Goal: Task Accomplishment & Management: Manage account settings

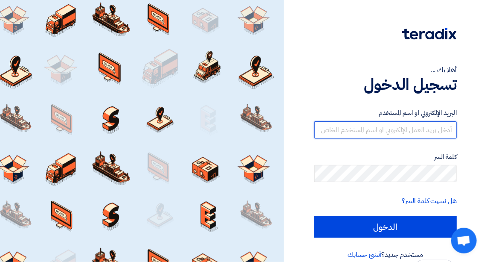
type input "[PERSON_NAME][EMAIL_ADDRESS][DOMAIN_NAME]"
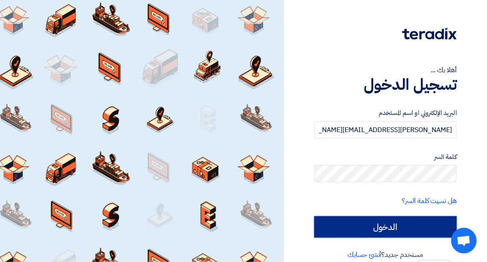
click at [347, 220] on input "الدخول" at bounding box center [385, 226] width 143 height 21
type input "Sign in"
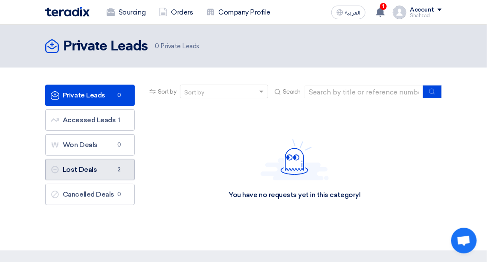
click at [114, 165] on span "2" at bounding box center [119, 169] width 10 height 9
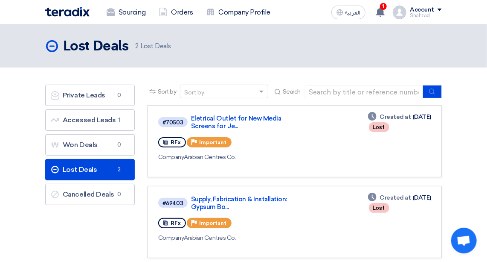
click at [386, 8] on span "1" at bounding box center [383, 6] width 7 height 7
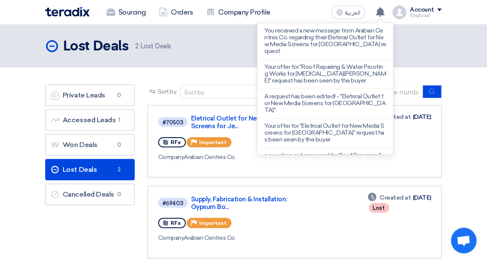
click at [343, 40] on p "You received a new message from Arabian Centres Co. regarding their Eletrical O…" at bounding box center [326, 40] width 122 height 27
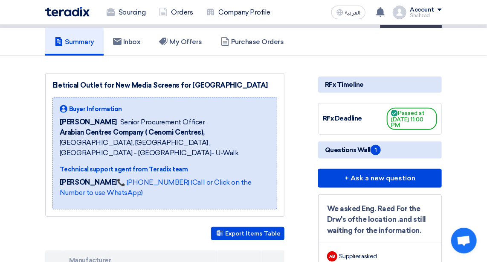
scroll to position [64, 0]
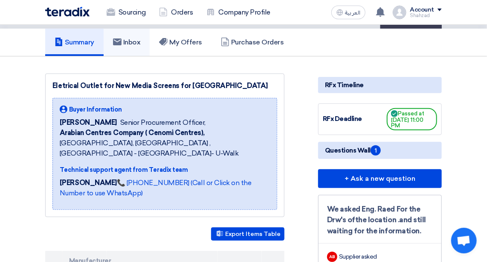
click at [119, 44] on use at bounding box center [117, 41] width 9 height 7
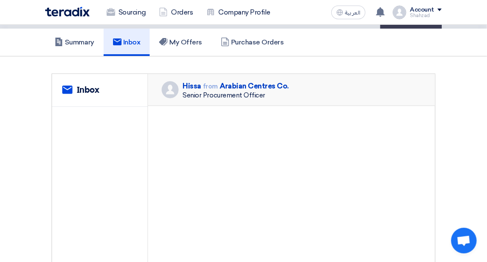
click at [236, 95] on div "Senior Procurement Officer" at bounding box center [236, 95] width 106 height 8
click at [83, 90] on h2 "Inbox" at bounding box center [88, 90] width 23 height 10
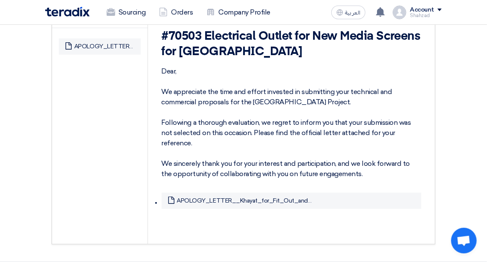
scroll to position [195, 0]
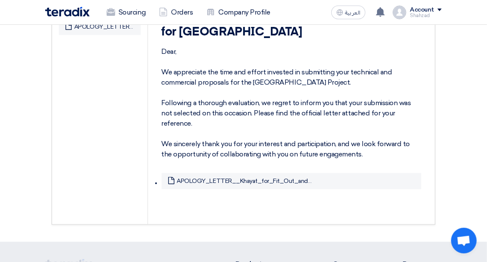
click at [249, 185] on link "APOLOGY_LETTER__Khayat_for_Fit_Out_and_Contracting.pdf" at bounding box center [246, 181] width 138 height 8
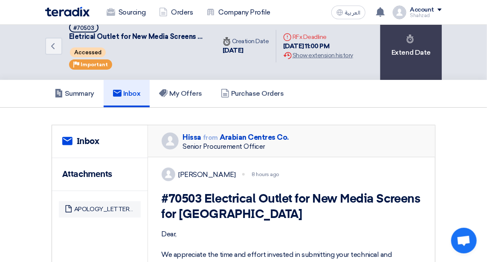
scroll to position [0, 0]
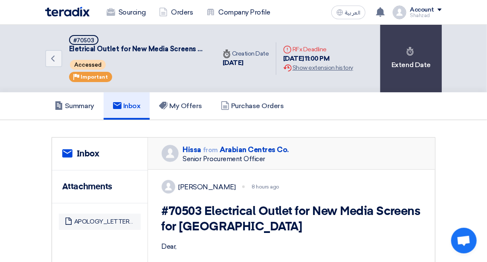
click at [58, 60] on link "Back" at bounding box center [53, 58] width 17 height 17
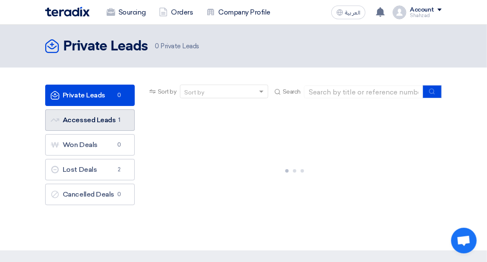
click at [99, 116] on link "Accessed Leads Accessed Leads 1" at bounding box center [90, 119] width 90 height 21
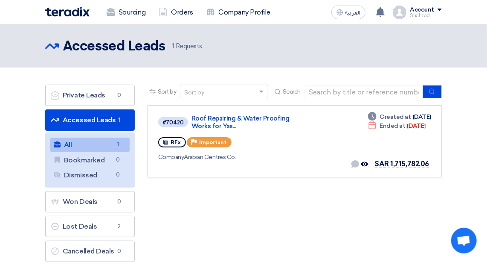
click at [96, 146] on link "All All 1" at bounding box center [89, 144] width 79 height 15
click at [214, 115] on link "Roof Repairing & Water Proofing Works for Yas..." at bounding box center [243, 121] width 102 height 15
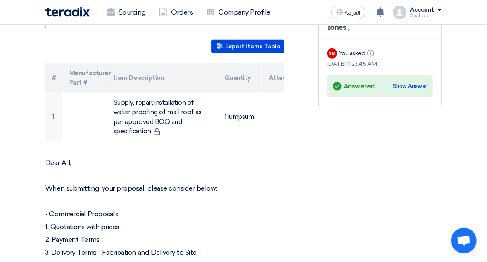
scroll to position [263, 0]
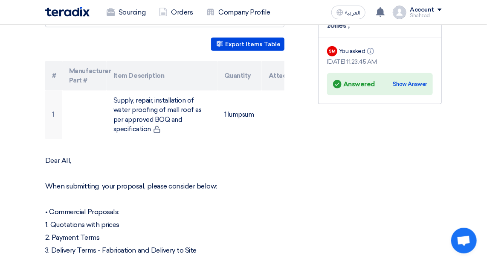
click at [412, 83] on div "Show Answer" at bounding box center [410, 84] width 34 height 9
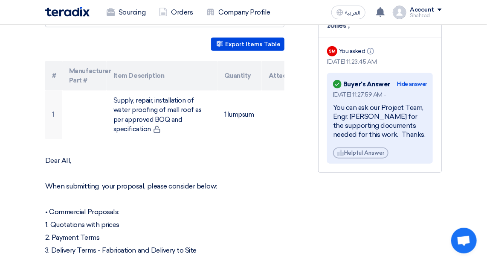
click at [255, 195] on p at bounding box center [164, 199] width 239 height 9
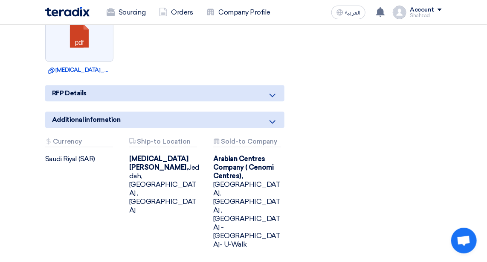
scroll to position [685, 0]
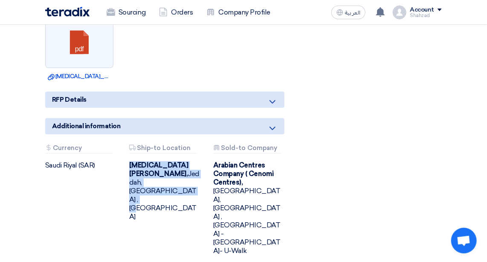
drag, startPoint x: 128, startPoint y: 145, endPoint x: 164, endPoint y: 164, distance: 40.5
click at [164, 164] on div "Attachments Ship-to Location [MEDICAL_DATA][GEOGRAPHIC_DATA][PERSON_NAME][GEOGR…" at bounding box center [165, 199] width 84 height 111
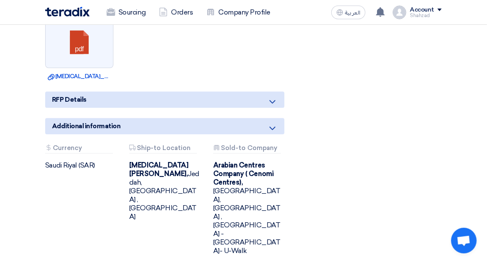
drag, startPoint x: 164, startPoint y: 164, endPoint x: 93, endPoint y: 156, distance: 71.3
click at [93, 156] on div "Attachments Currency [GEOGRAPHIC_DATA] (SAR)" at bounding box center [81, 199] width 84 height 111
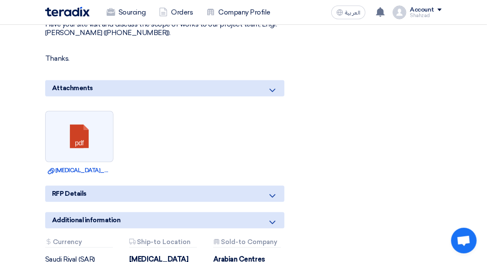
click at [86, 121] on link at bounding box center [80, 136] width 68 height 51
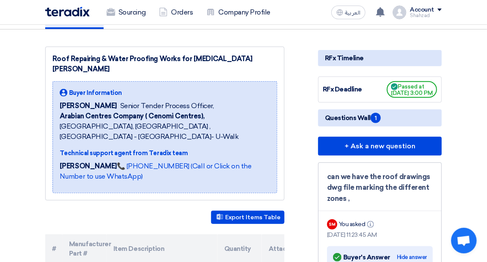
scroll to position [0, 0]
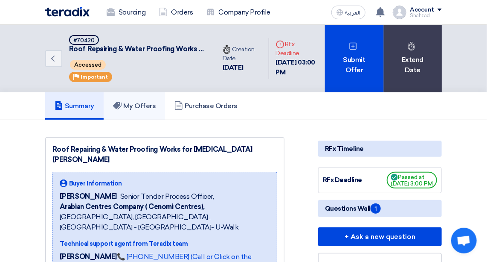
click at [138, 103] on h5 "My Offers" at bounding box center [134, 106] width 43 height 9
